Goal: Information Seeking & Learning: Learn about a topic

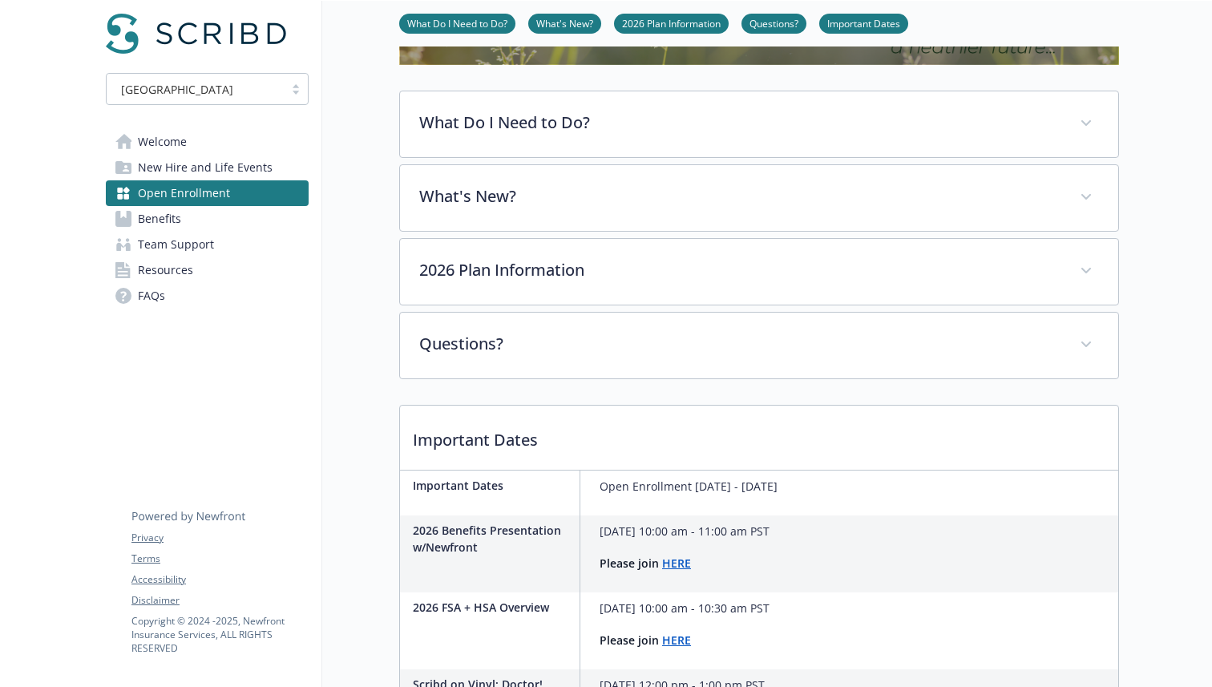
scroll to position [222, 0]
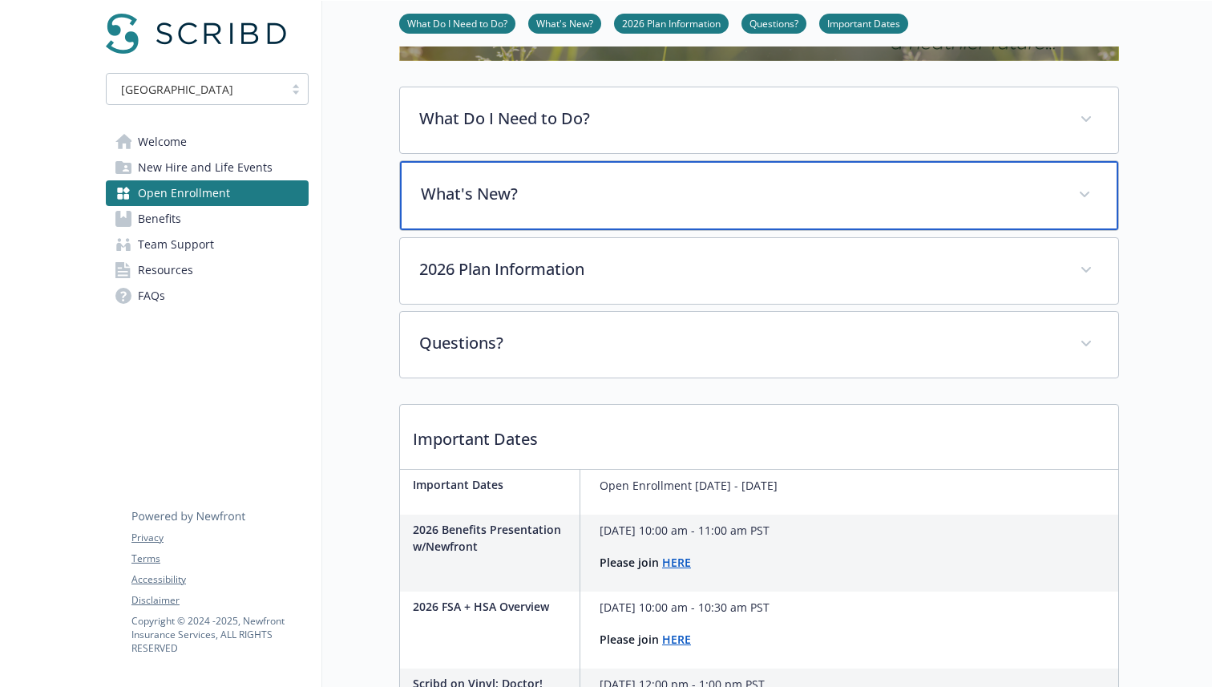
click at [563, 188] on p "What's New?" at bounding box center [740, 194] width 638 height 24
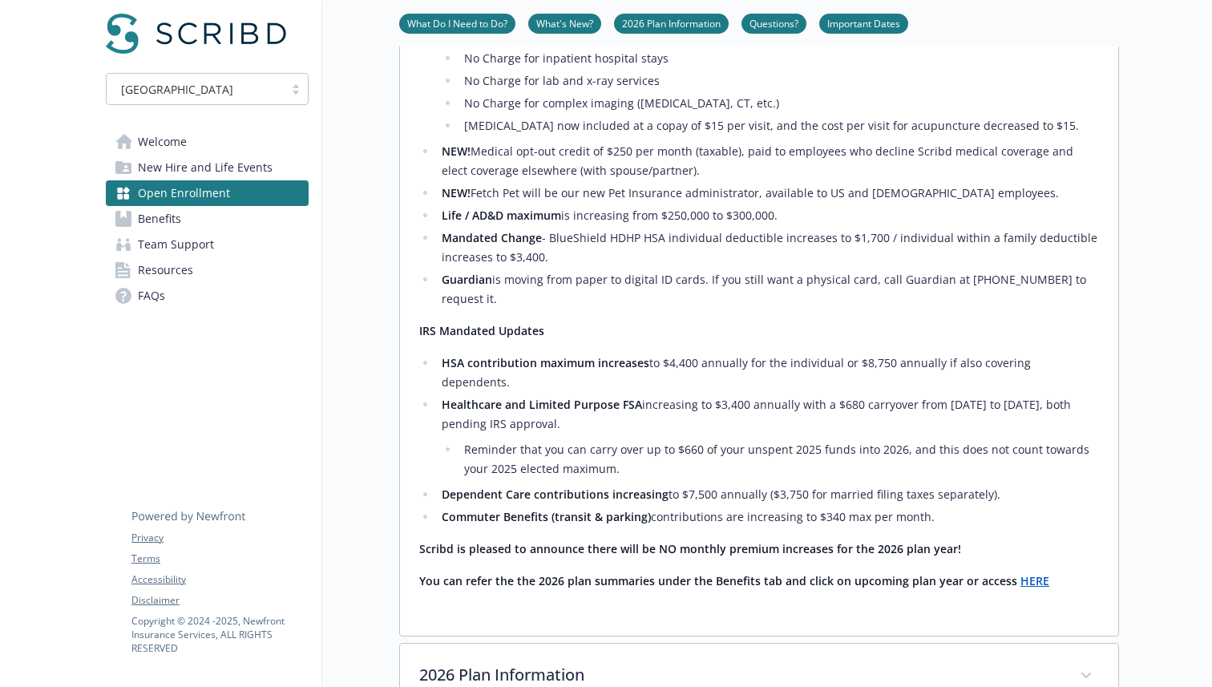
scroll to position [510, 0]
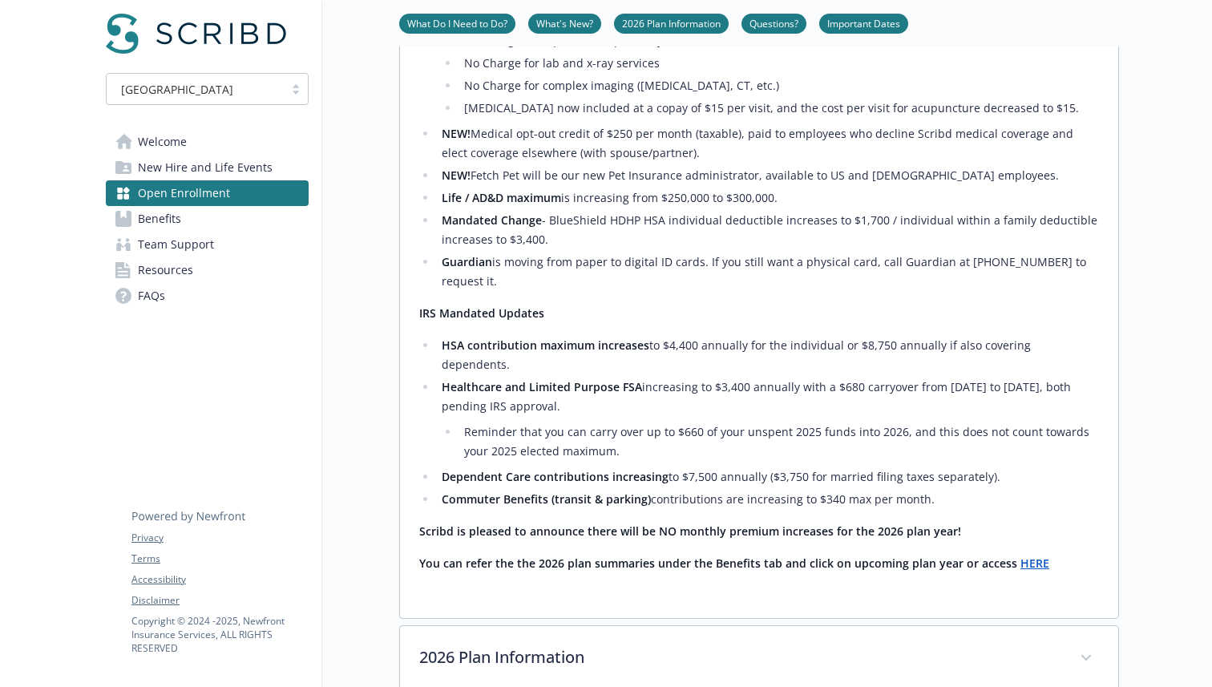
drag, startPoint x: 431, startPoint y: 324, endPoint x: 1018, endPoint y: 438, distance: 597.5
click at [1018, 438] on ul "HSA contribution maximum increases to $4,400 annually for the individual or $8,…" at bounding box center [759, 422] width 680 height 173
copy ul "HSA contribution maximum increases to $4,400 annually for the individual or $8,…"
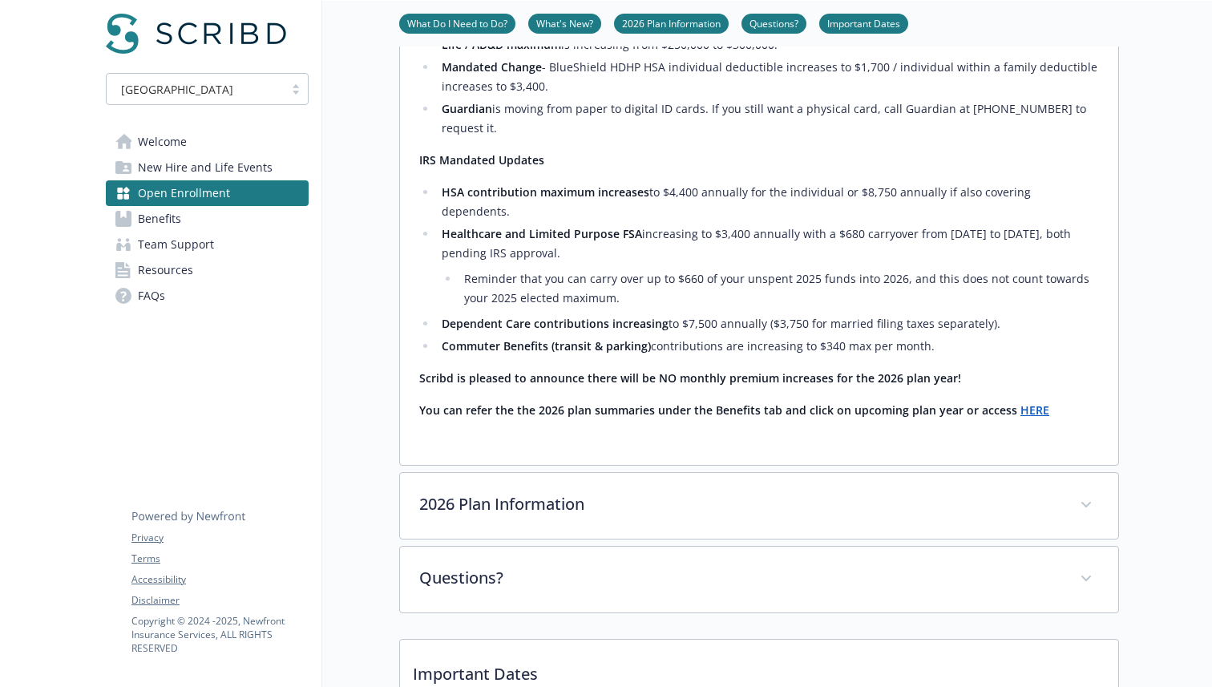
scroll to position [662, 0]
click at [413, 192] on div "Plan Enhancements NEW! [PERSON_NAME] Plan Lower PCP copay $10 No Charge for inp…" at bounding box center [759, 127] width 718 height 680
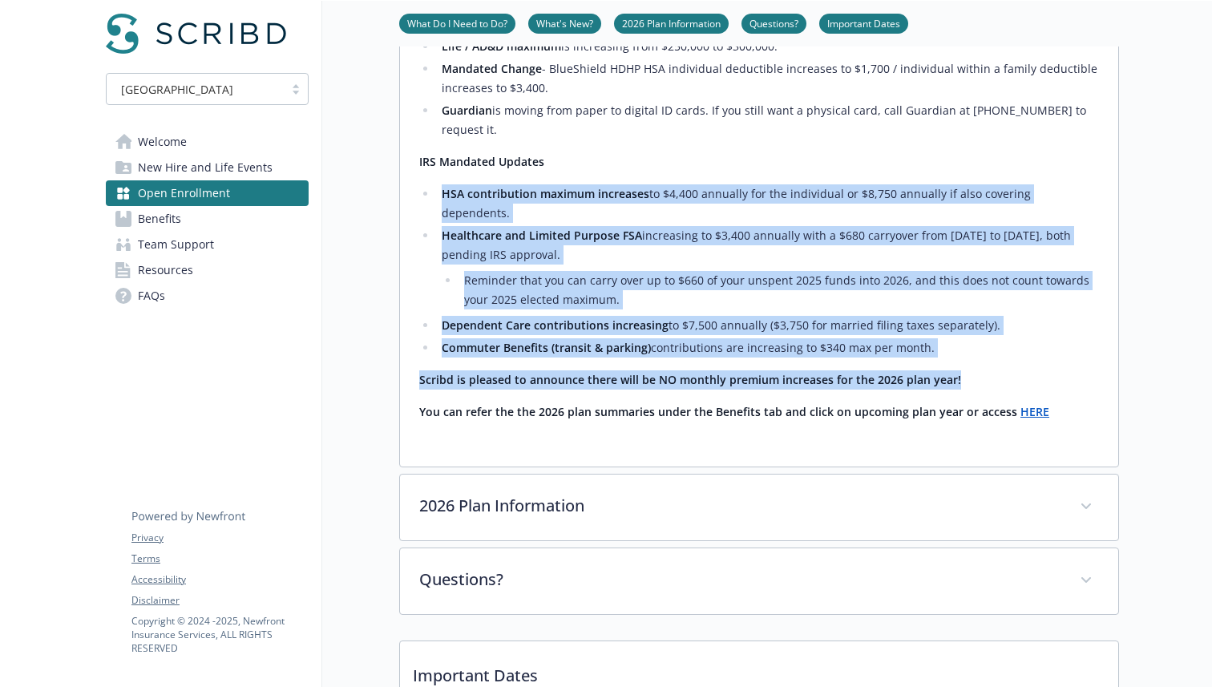
drag, startPoint x: 421, startPoint y: 167, endPoint x: 984, endPoint y: 342, distance: 590.0
click at [983, 342] on div "Plan Enhancements NEW! [PERSON_NAME] Plan Lower PCP copay $10 No Charge for inp…" at bounding box center [759, 111] width 680 height 622
copy div "HSA contribution maximum increases to $4,400 annually for the individual or $8,…"
